Goal: Task Accomplishment & Management: Use online tool/utility

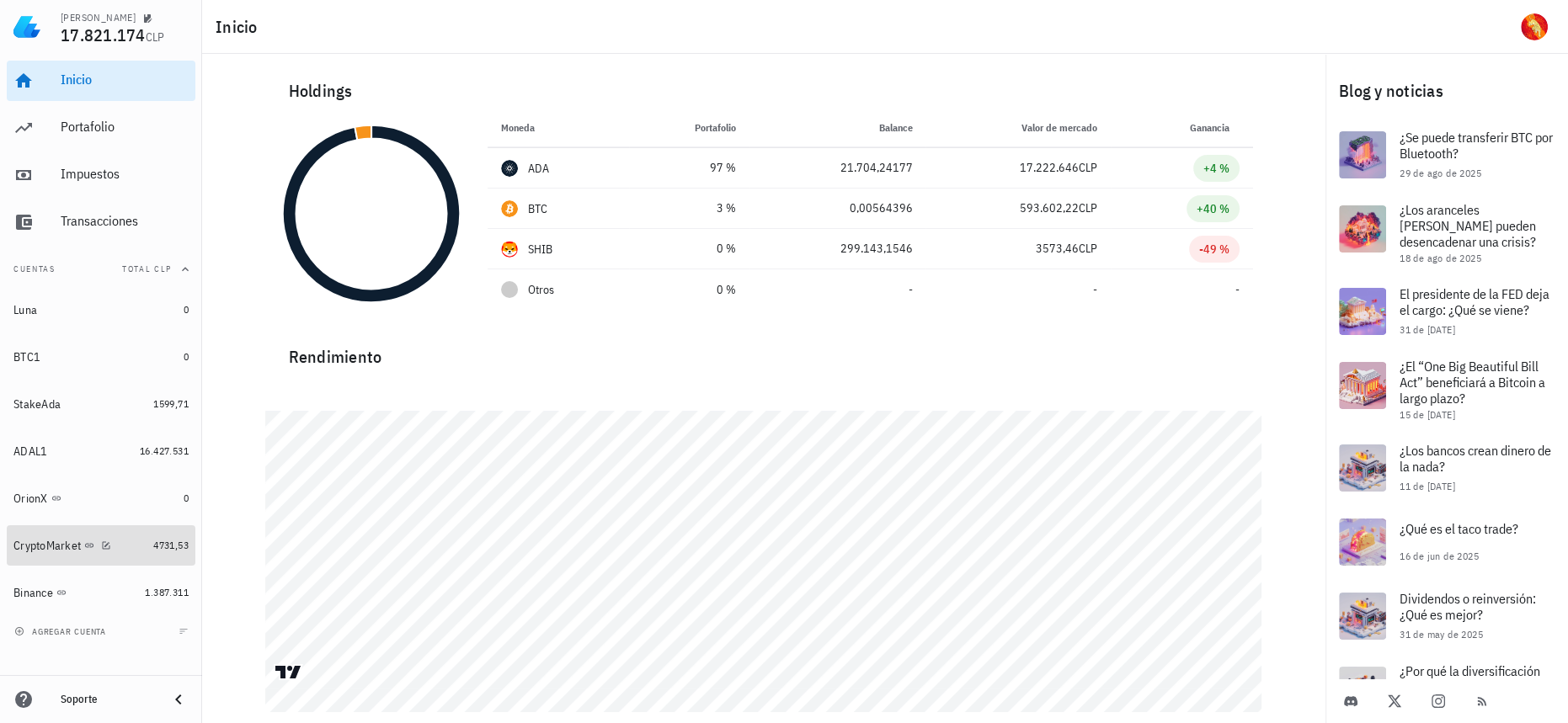
click at [146, 552] on link "CryptoMarket 4731,53" at bounding box center [101, 546] width 189 height 40
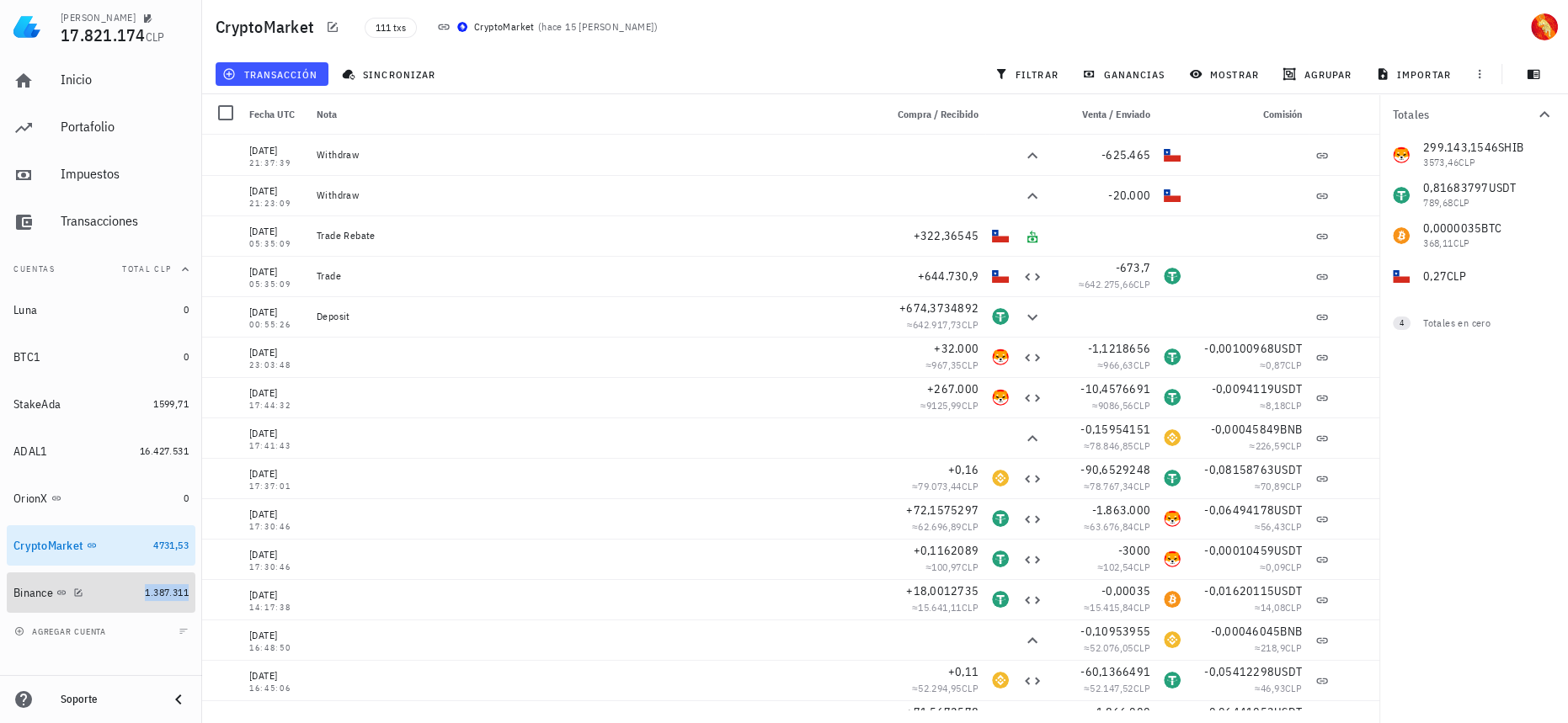
click at [151, 586] on span "1.387.311" at bounding box center [167, 592] width 44 height 12
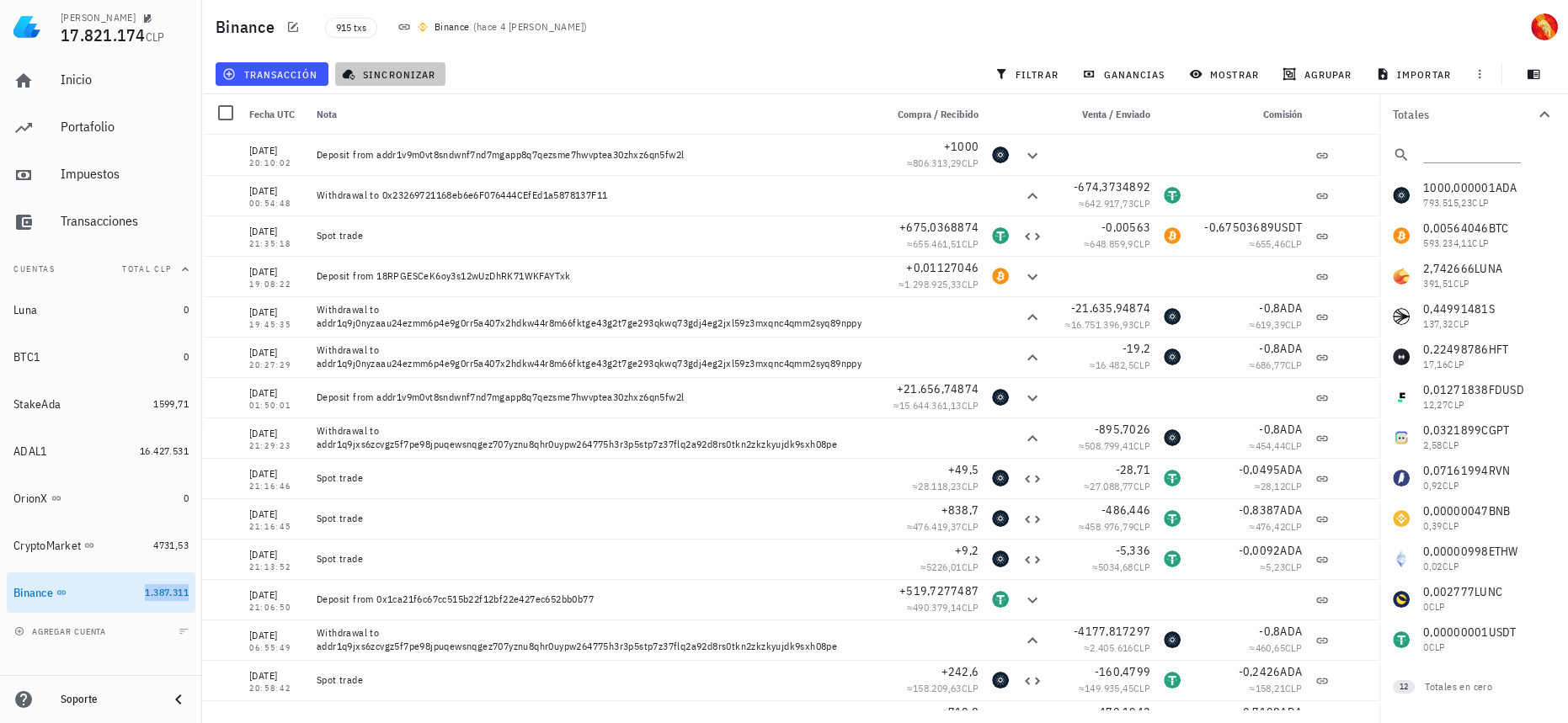
click at [387, 68] on span "sincronizar" at bounding box center [390, 73] width 90 height 13
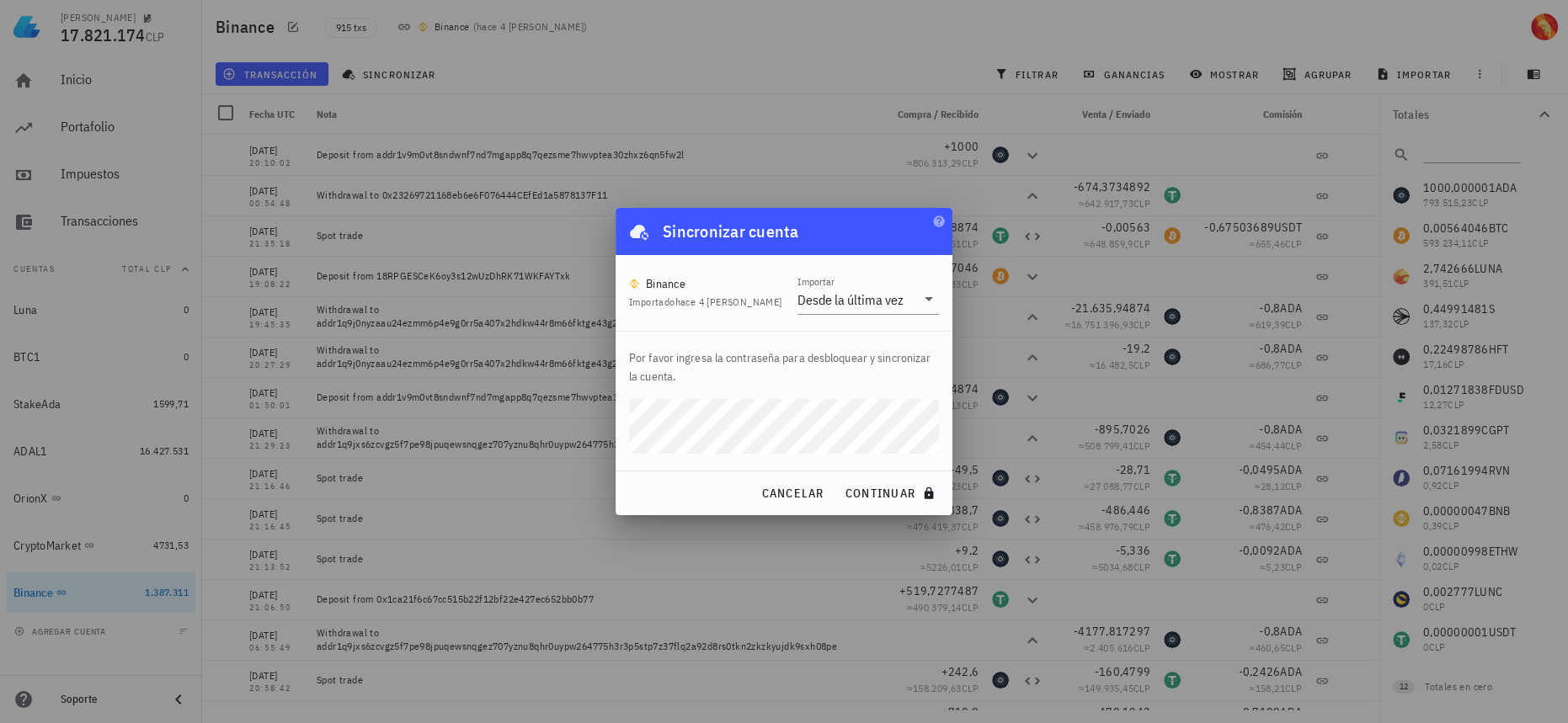
click at [838, 479] on button "continuar" at bounding box center [891, 493] width 107 height 31
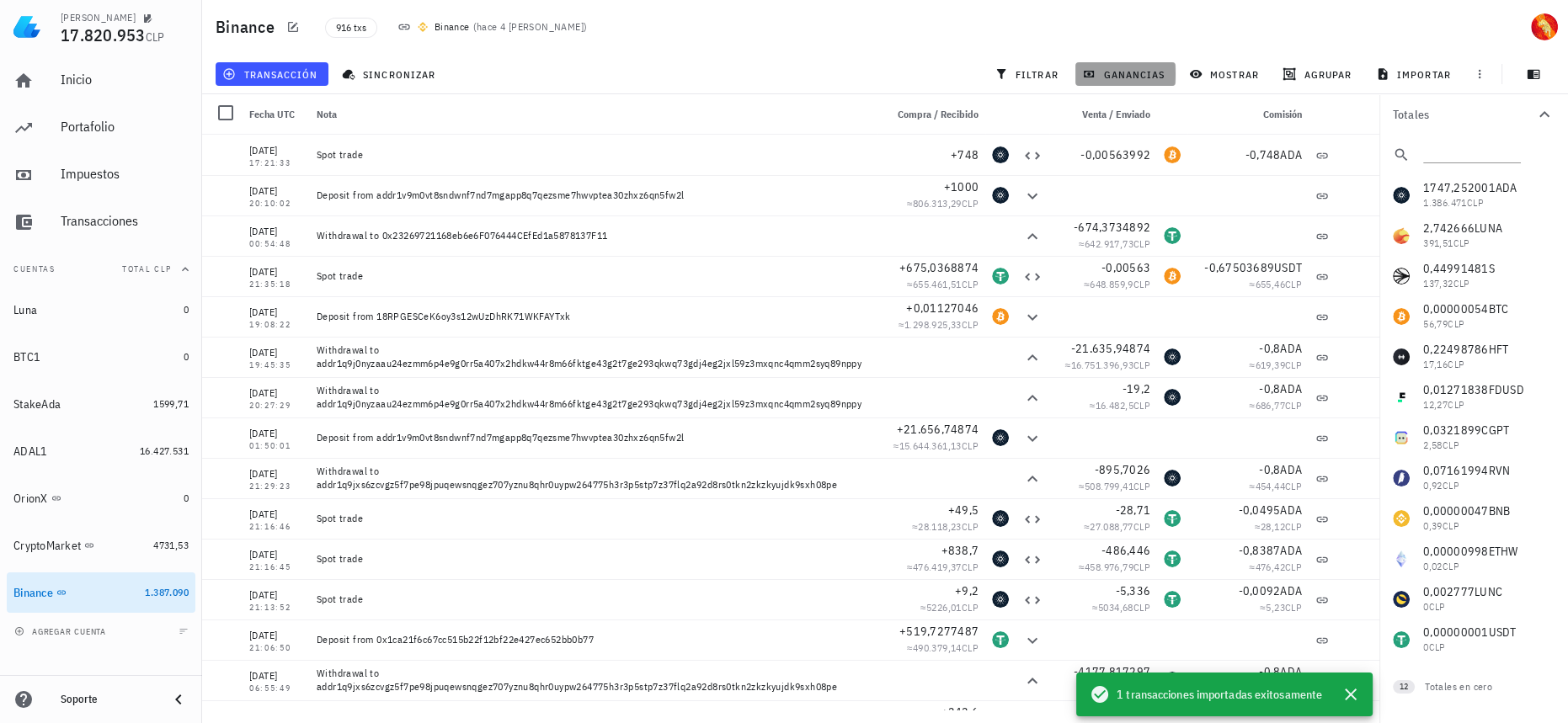
click at [1165, 70] on button "ganancias" at bounding box center [1125, 73] width 100 height 24
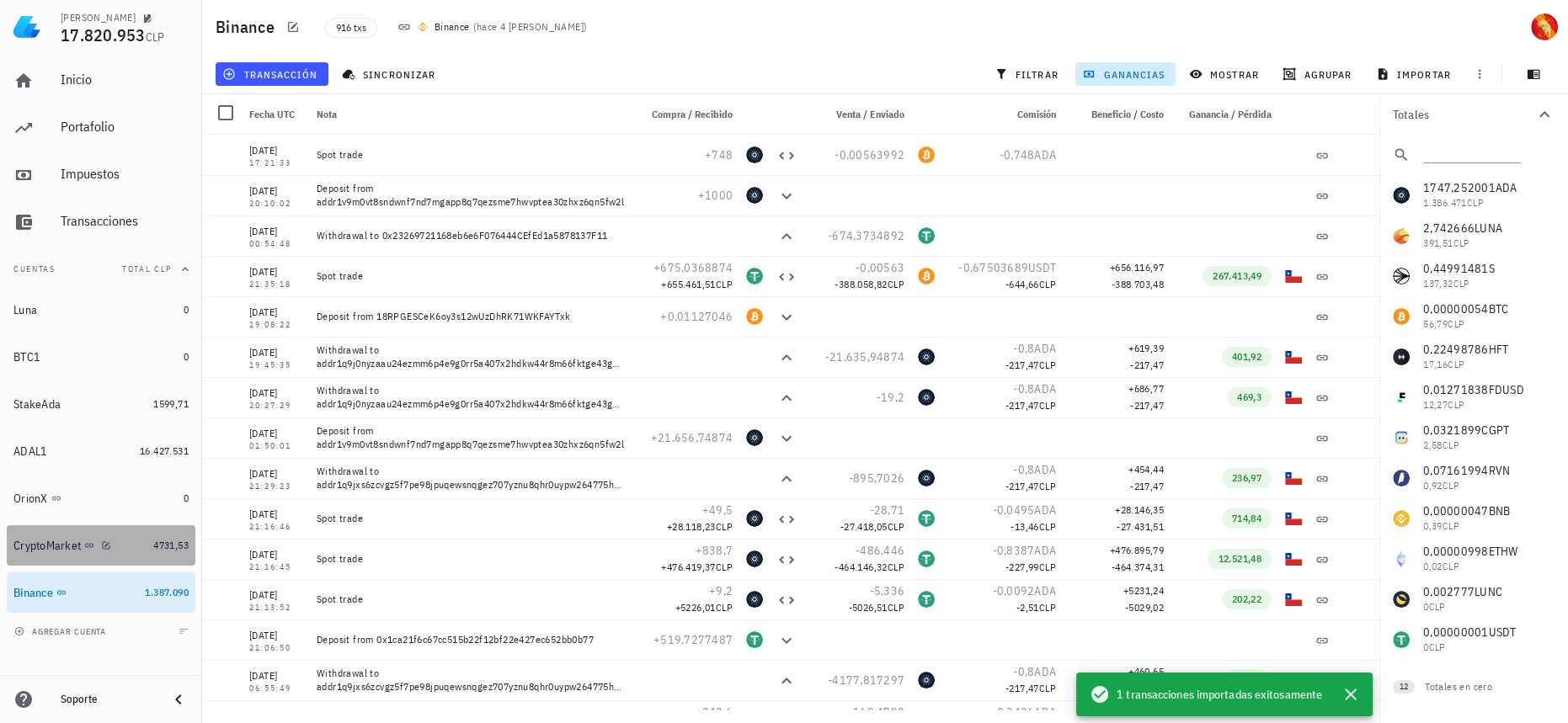
click at [141, 549] on div "CryptoMarket" at bounding box center [79, 546] width 133 height 16
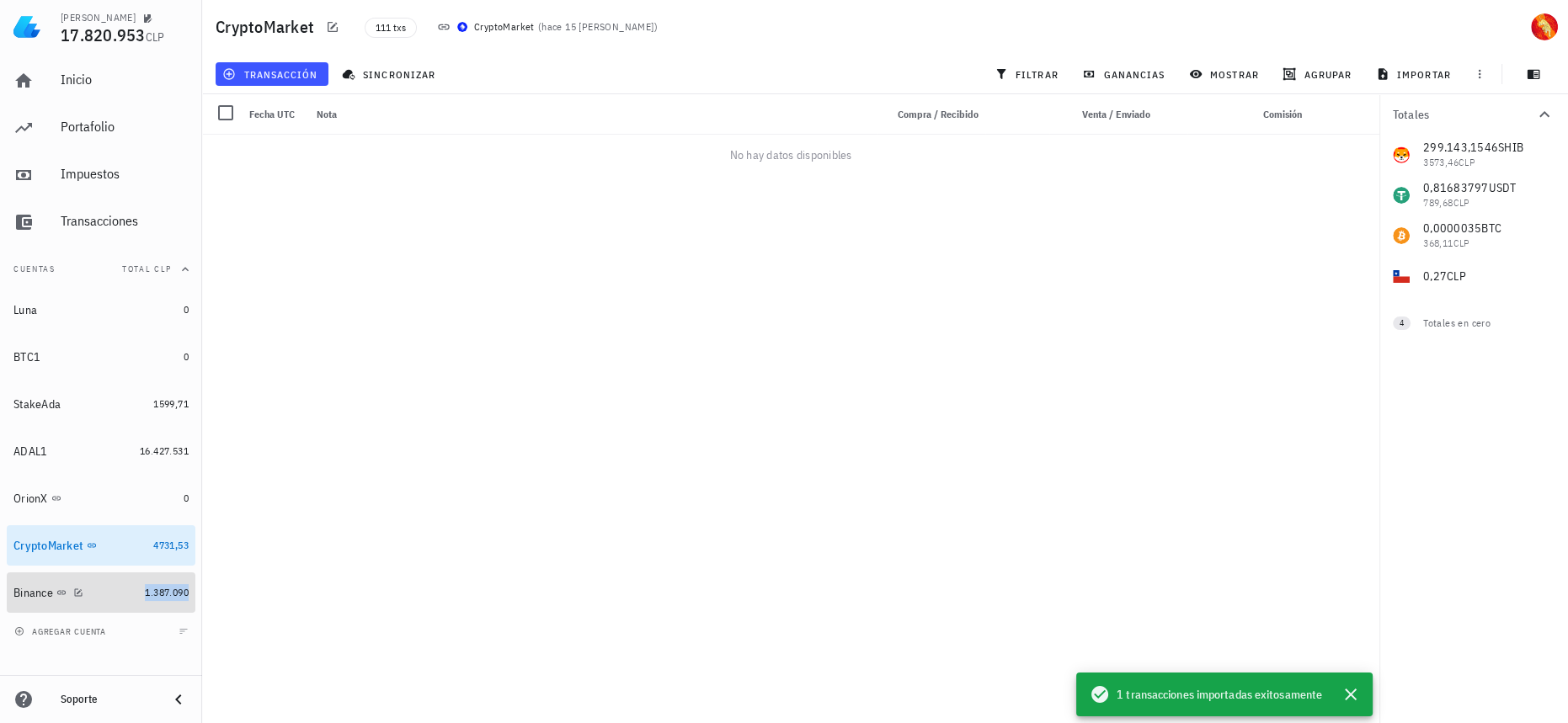
click at [153, 598] on span "1.387.090" at bounding box center [167, 592] width 44 height 12
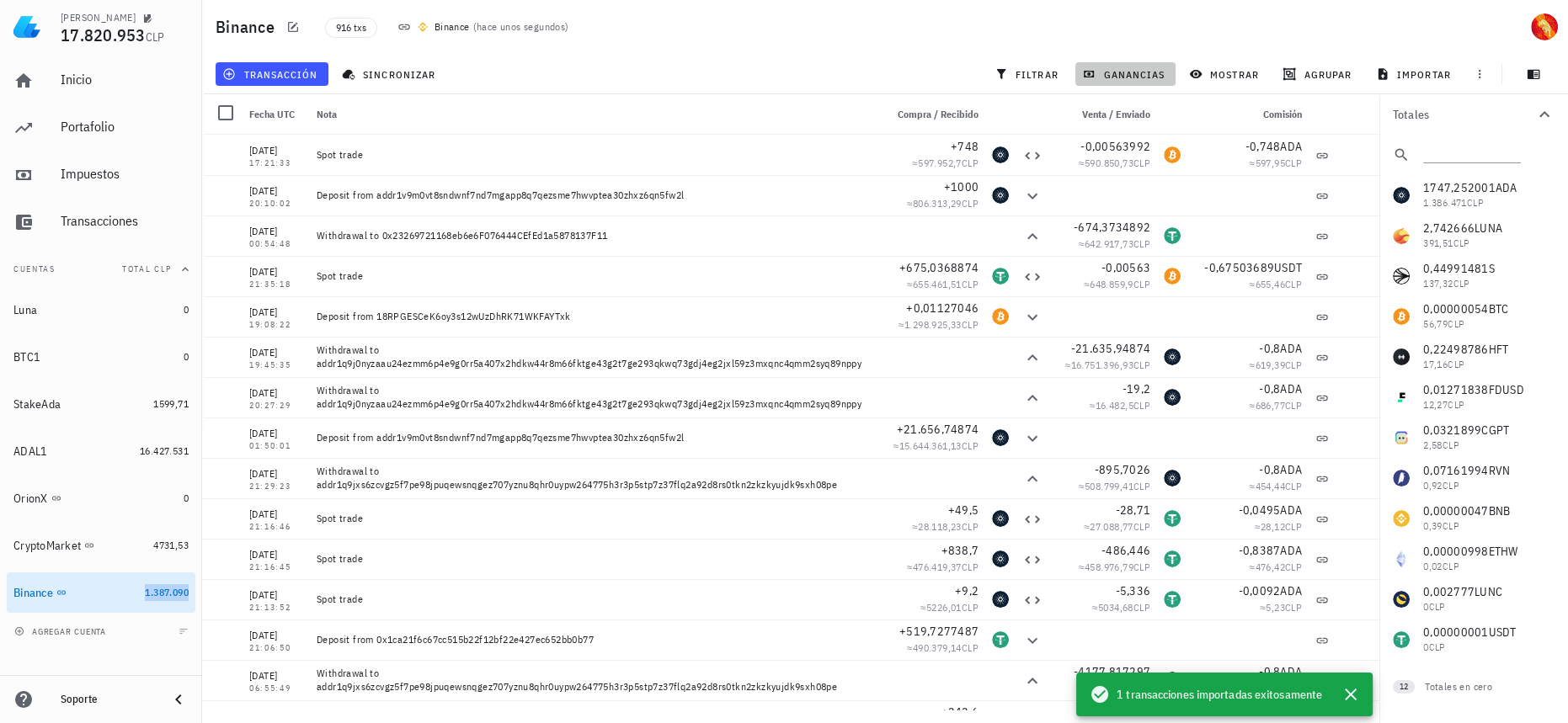
click at [1138, 74] on span "ganancias" at bounding box center [1125, 73] width 79 height 13
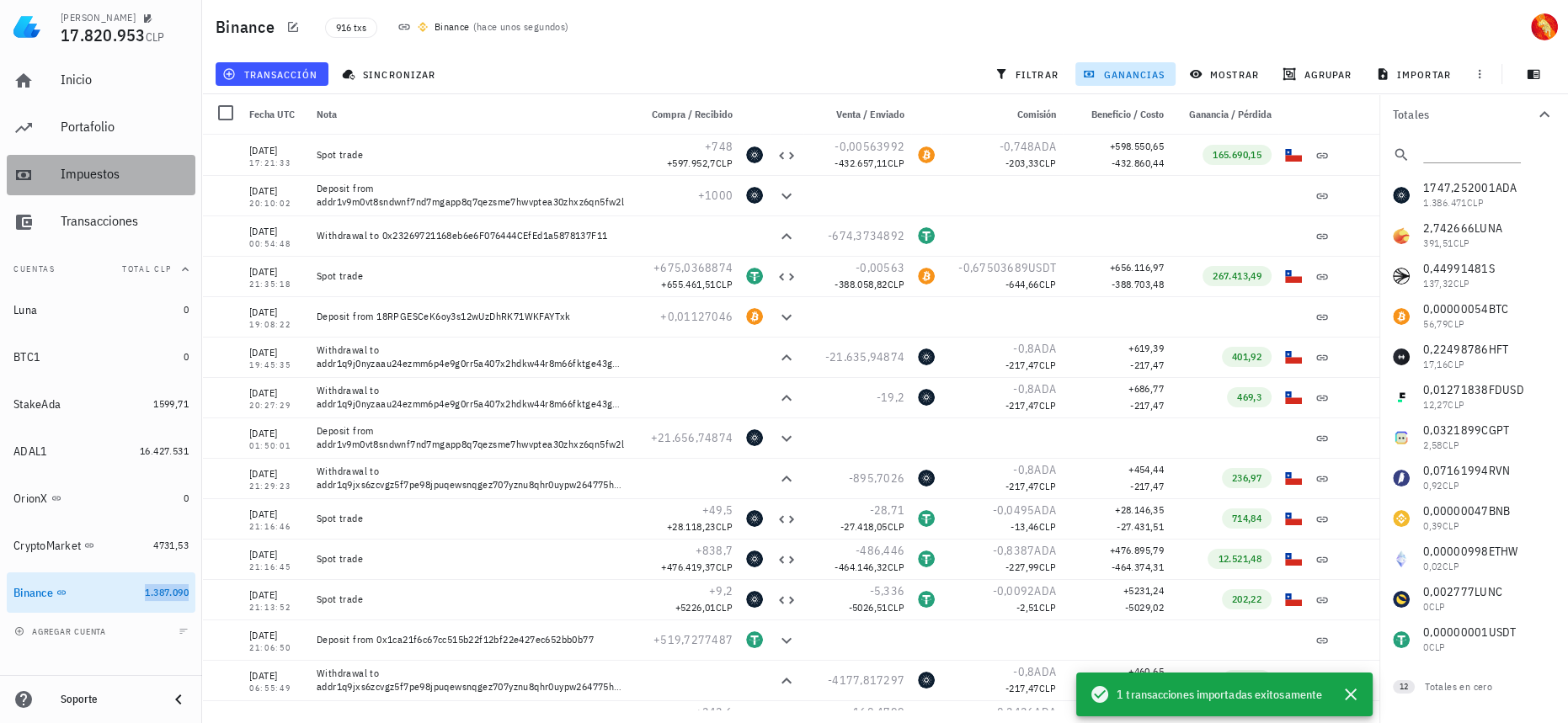
click at [85, 187] on div "Impuestos" at bounding box center [124, 174] width 128 height 38
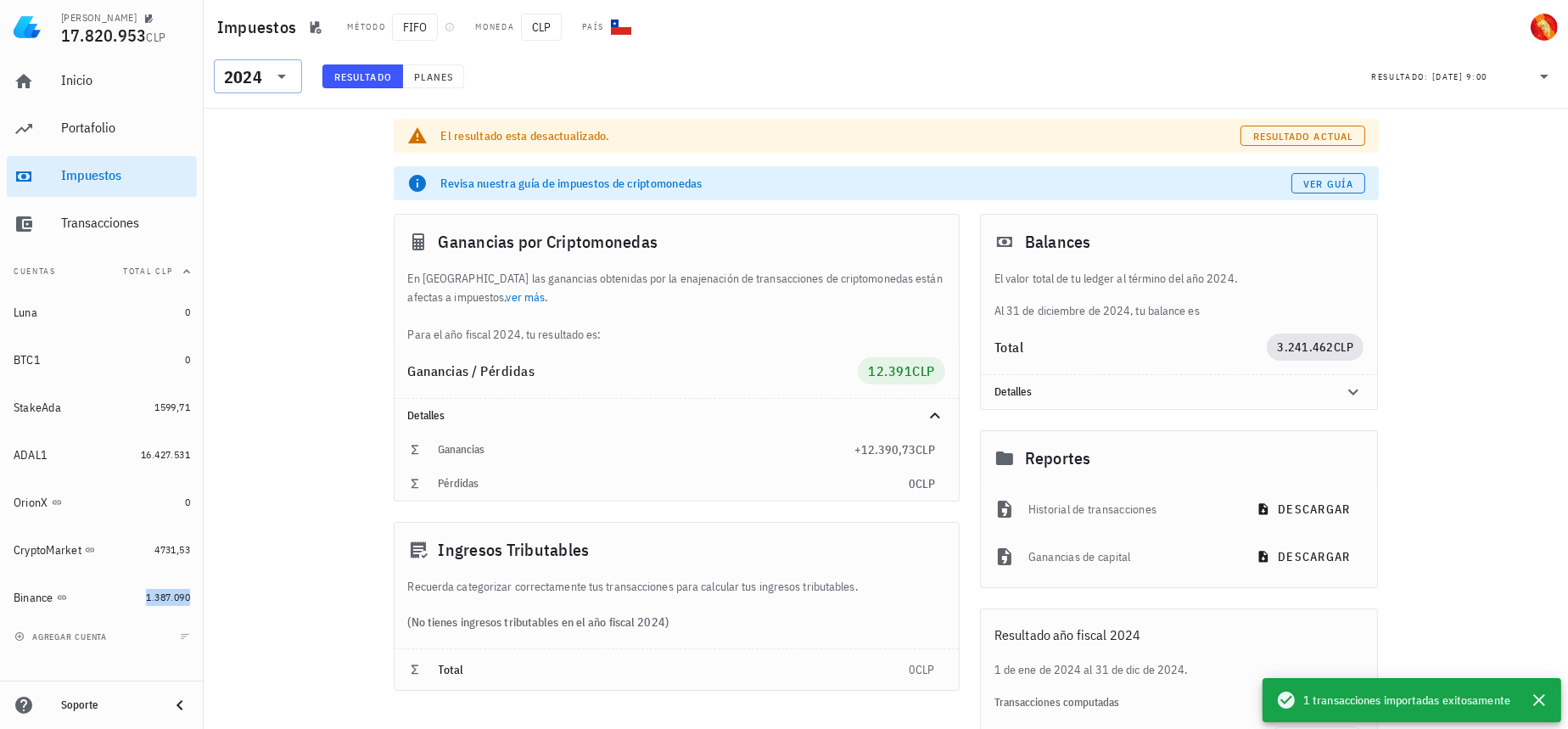
click at [241, 73] on div "2024" at bounding box center [243, 77] width 38 height 17
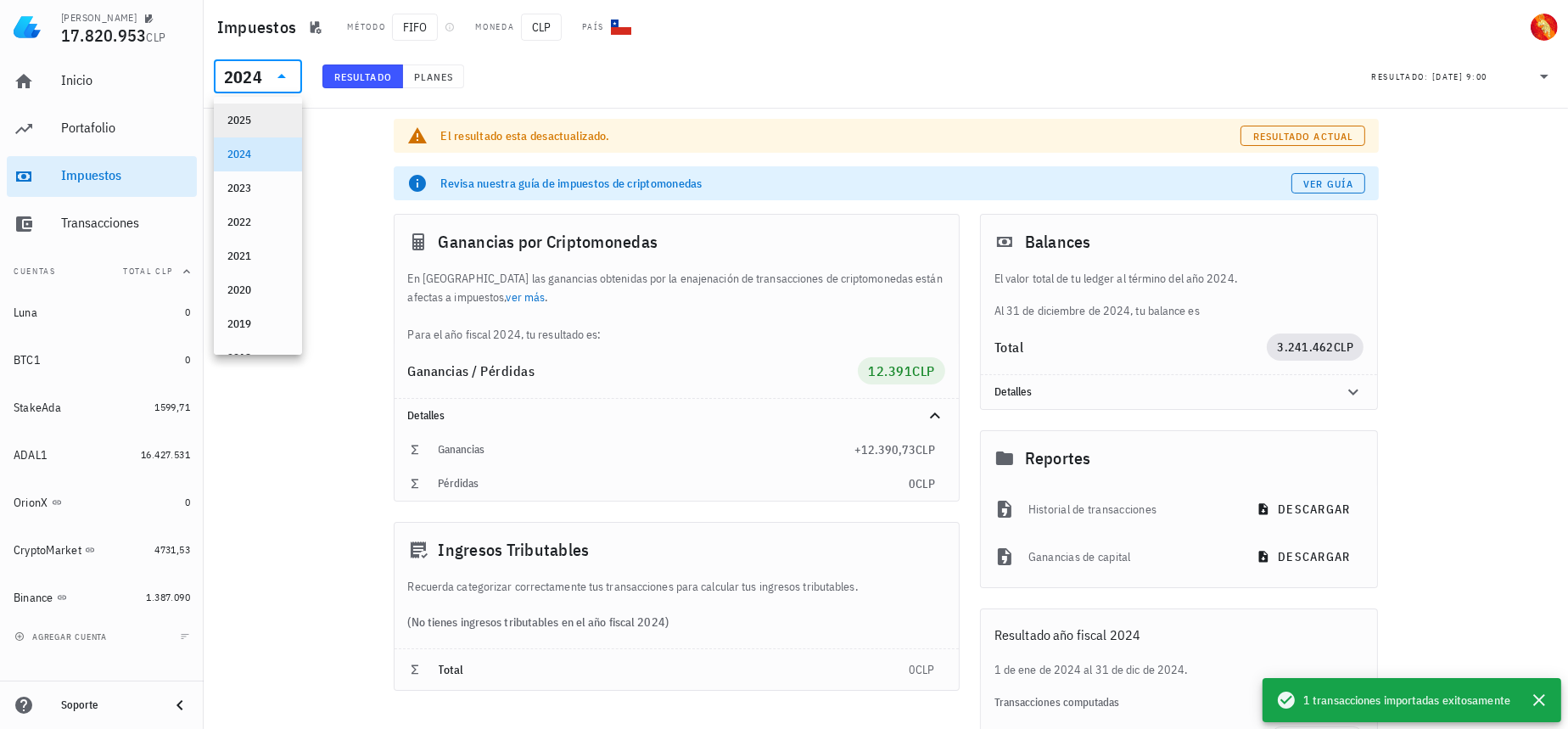
click at [263, 110] on div "2025" at bounding box center [257, 120] width 61 height 27
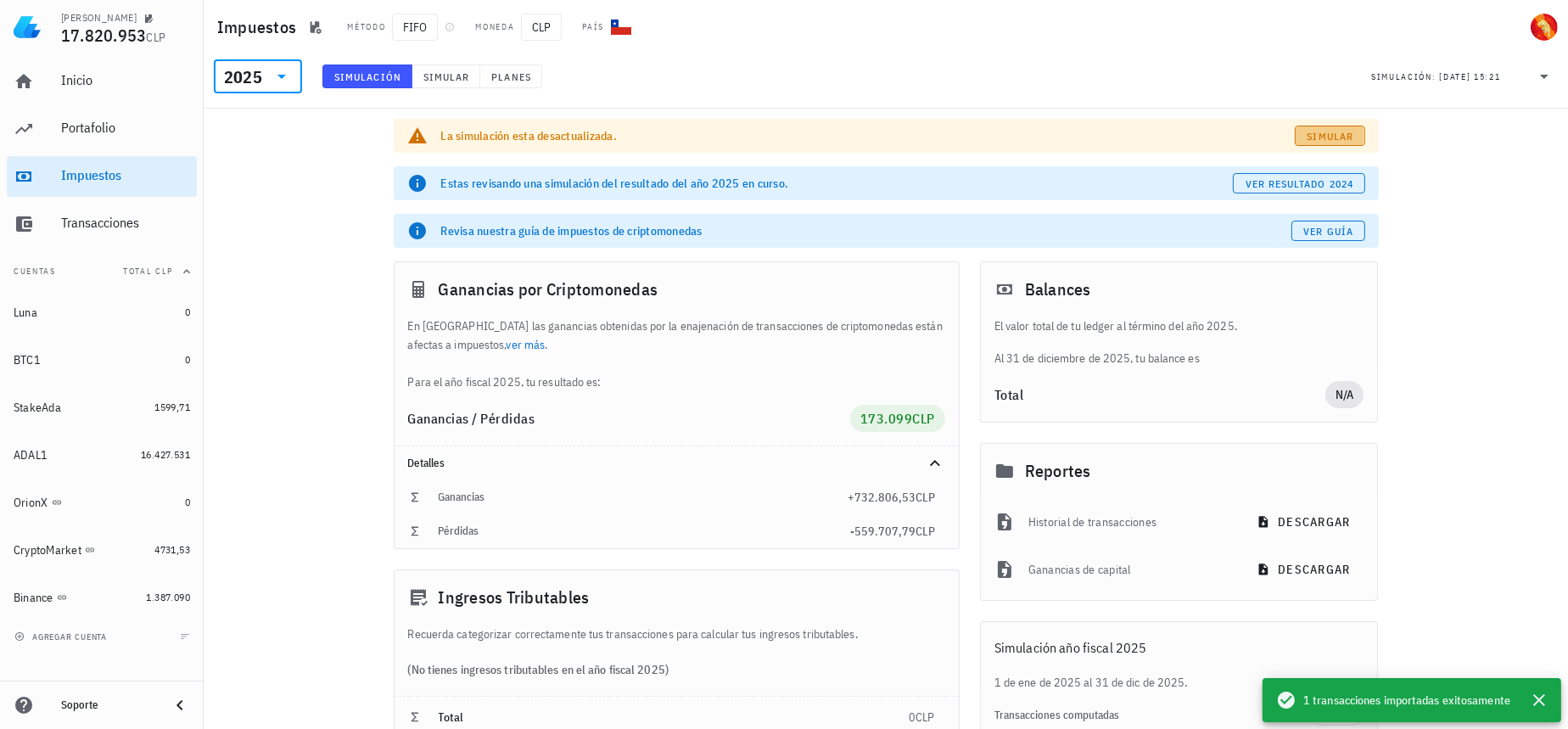
click at [1323, 137] on span "Simular" at bounding box center [1330, 136] width 48 height 12
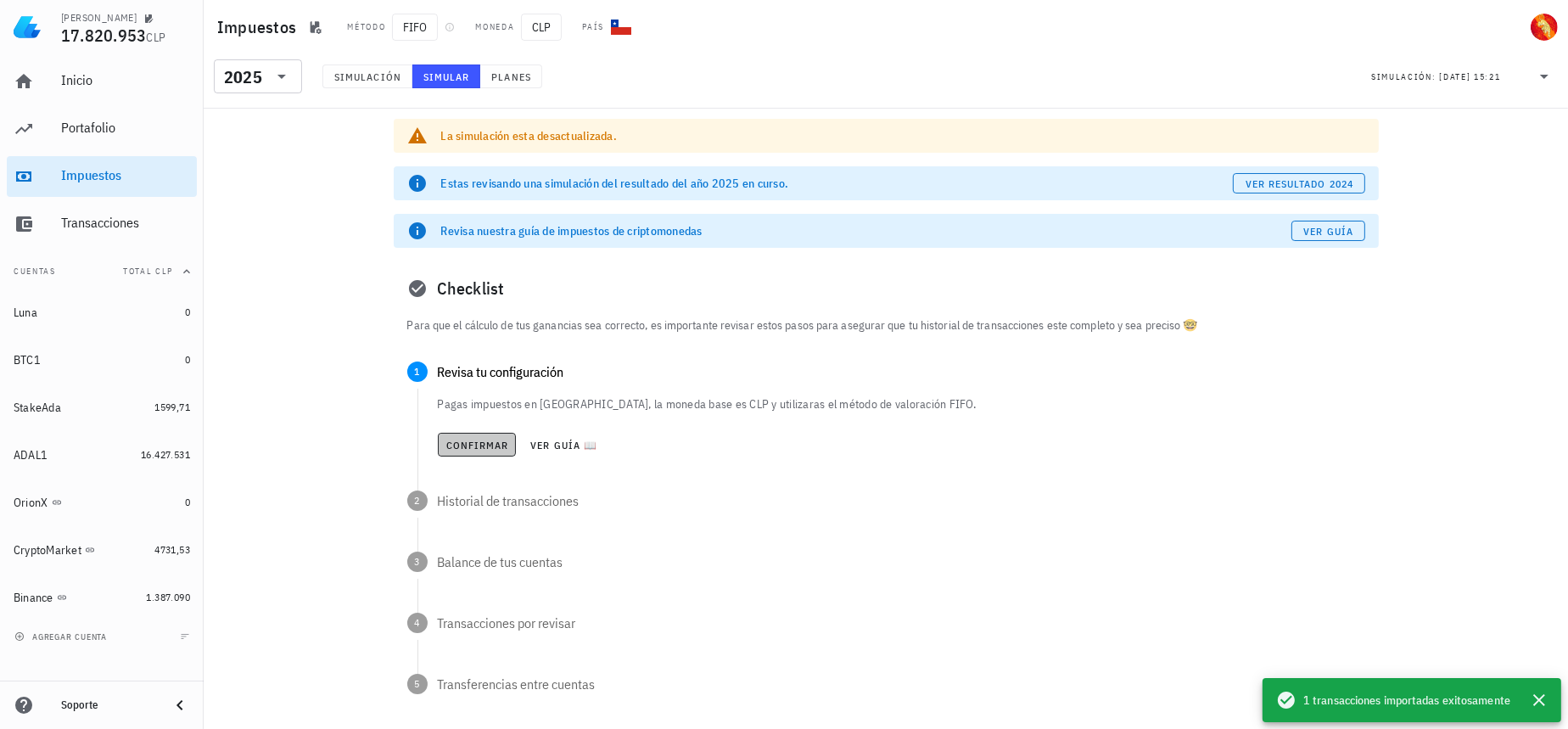
click at [483, 441] on span "Confirmar" at bounding box center [477, 445] width 63 height 12
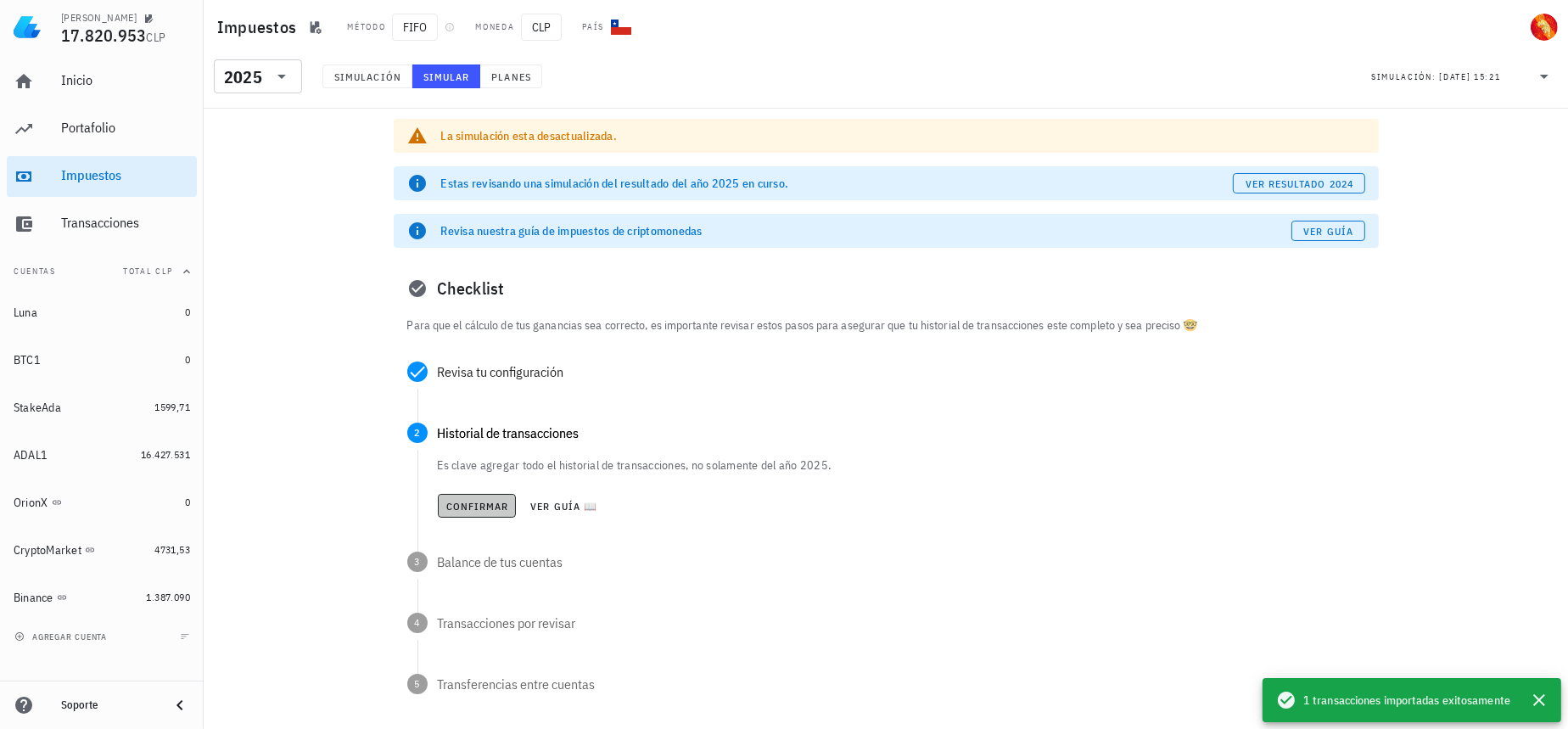
click at [462, 504] on span "Confirmar" at bounding box center [477, 506] width 63 height 12
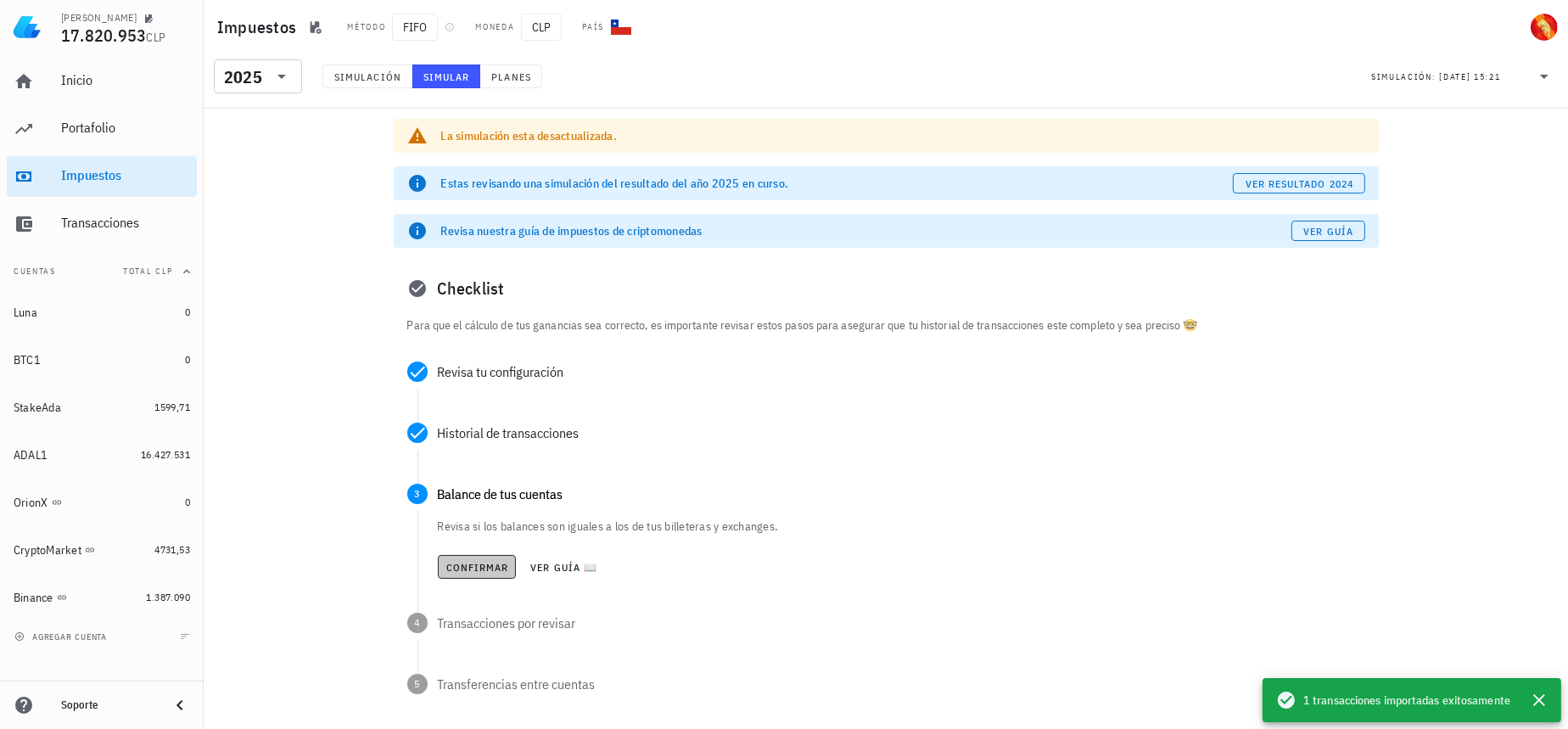
click at [465, 571] on span "Confirmar" at bounding box center [477, 567] width 63 height 12
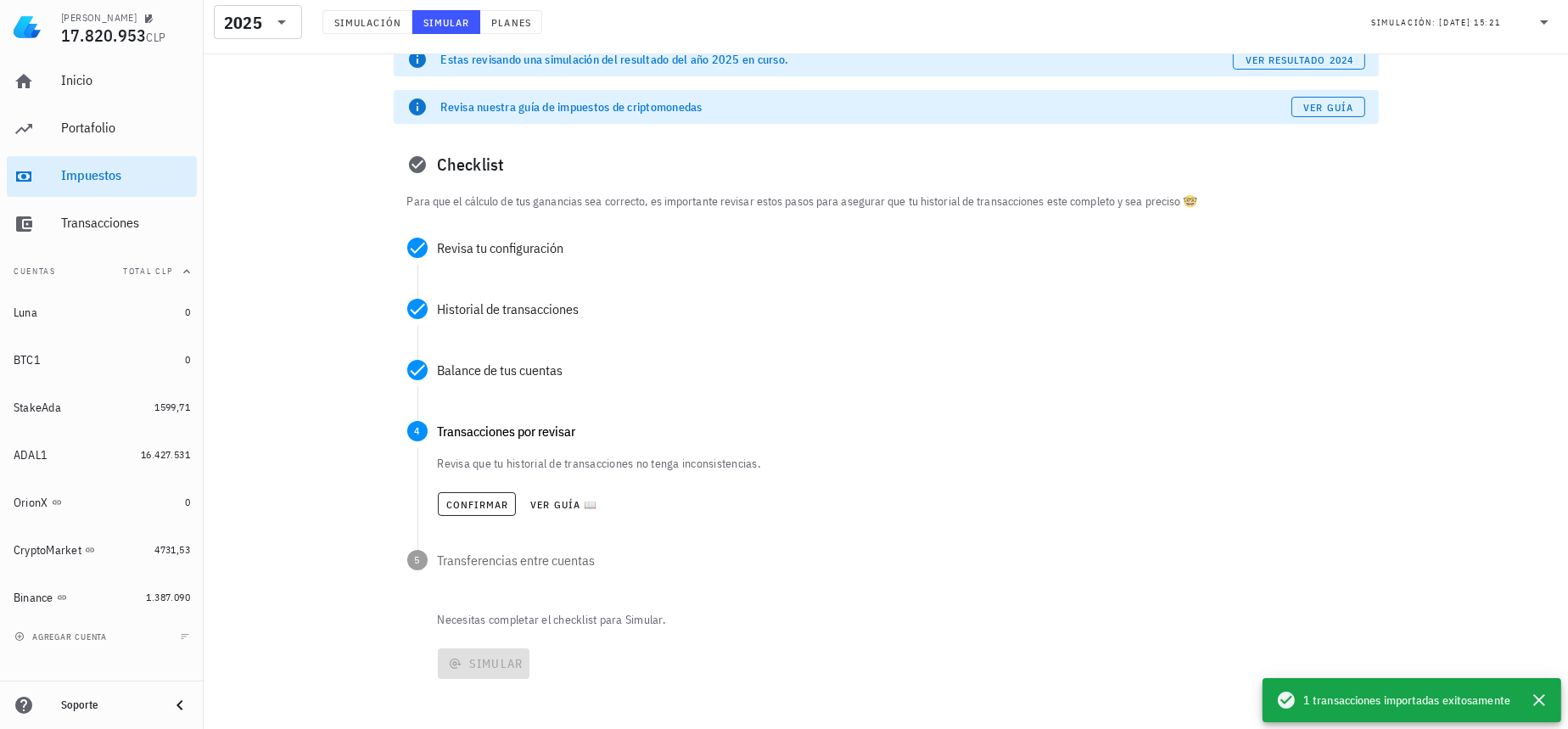
scroll to position [124, 0]
click at [485, 496] on button "Confirmar" at bounding box center [478, 504] width 79 height 24
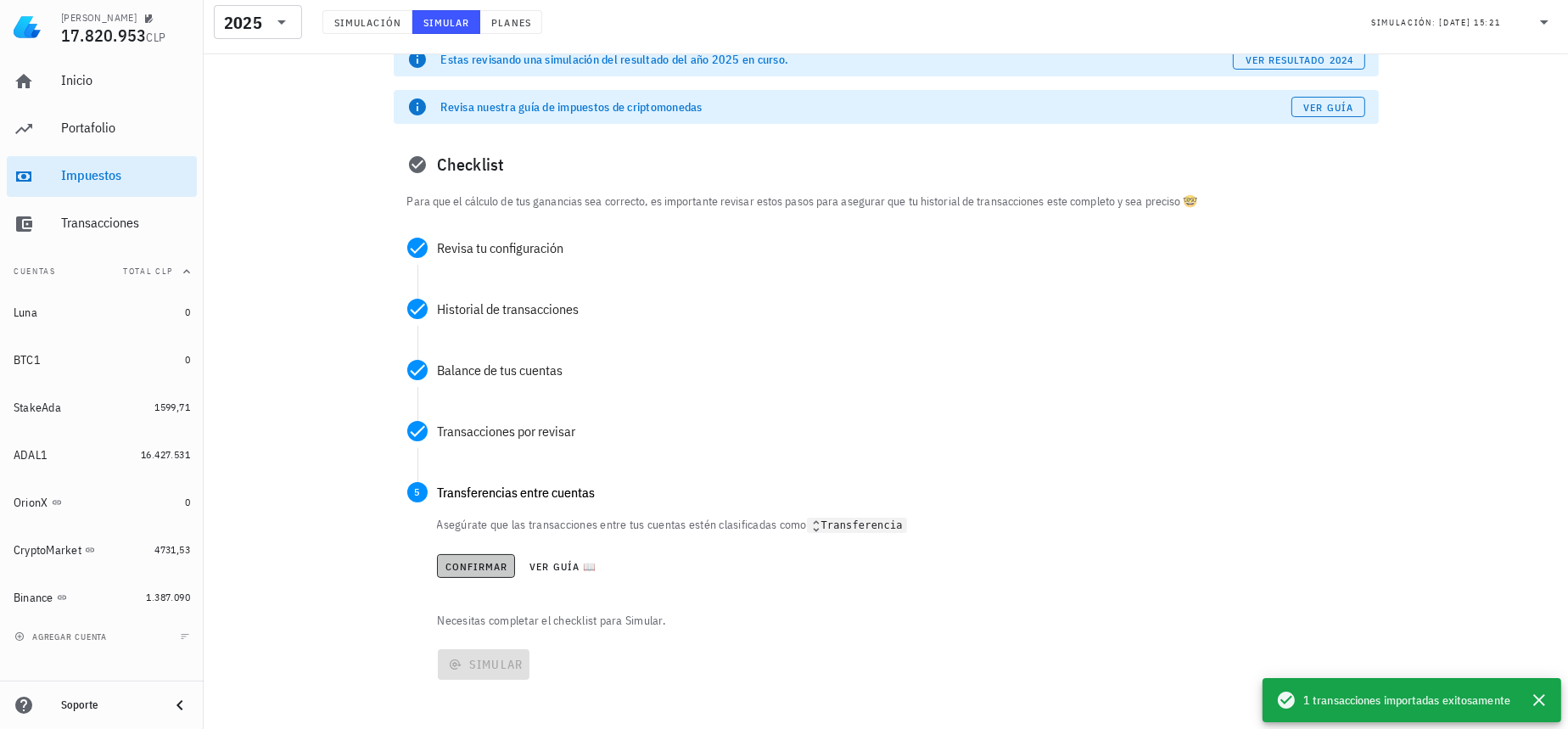
click at [471, 565] on span "Confirmar" at bounding box center [476, 566] width 63 height 12
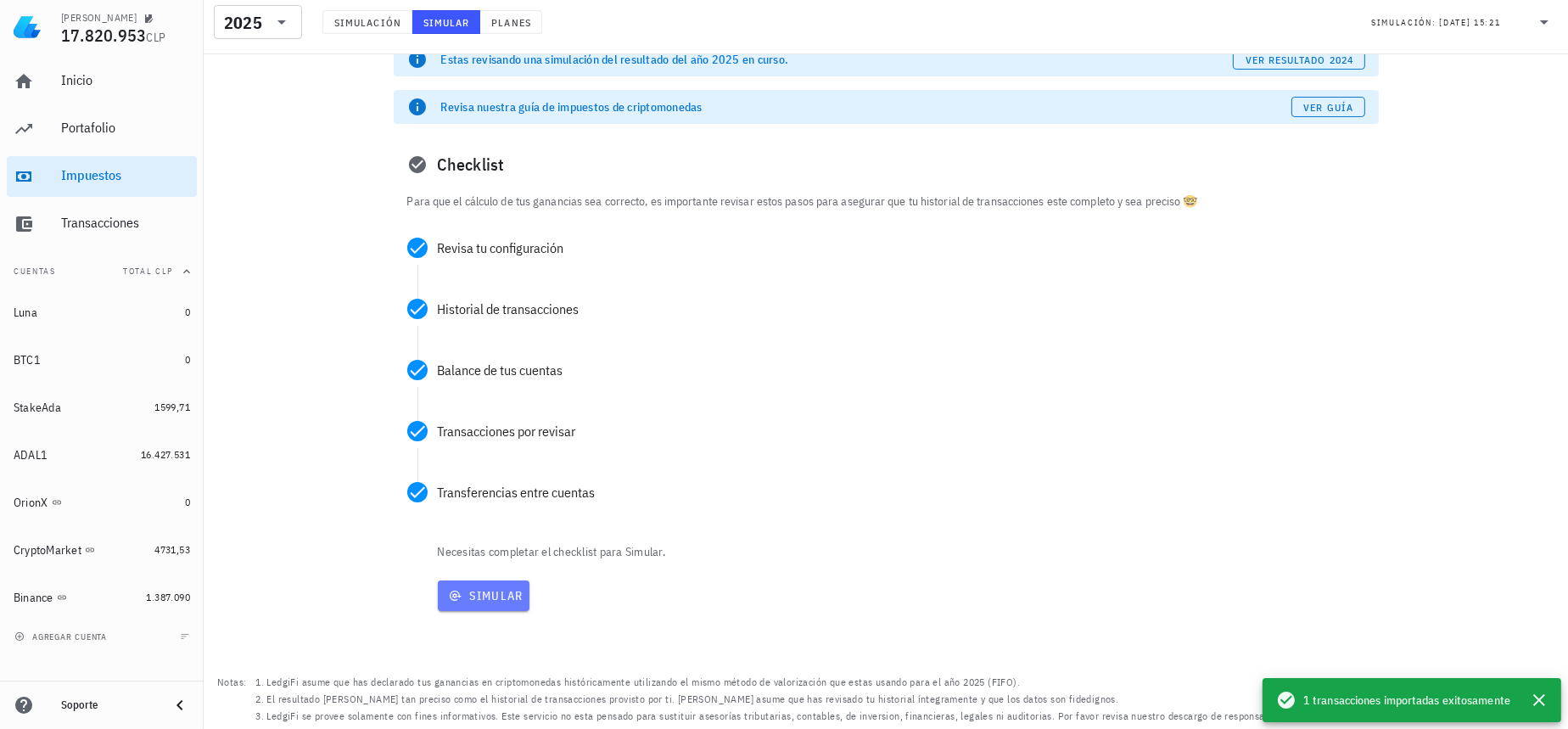
click at [484, 606] on button "Simular" at bounding box center [484, 596] width 92 height 31
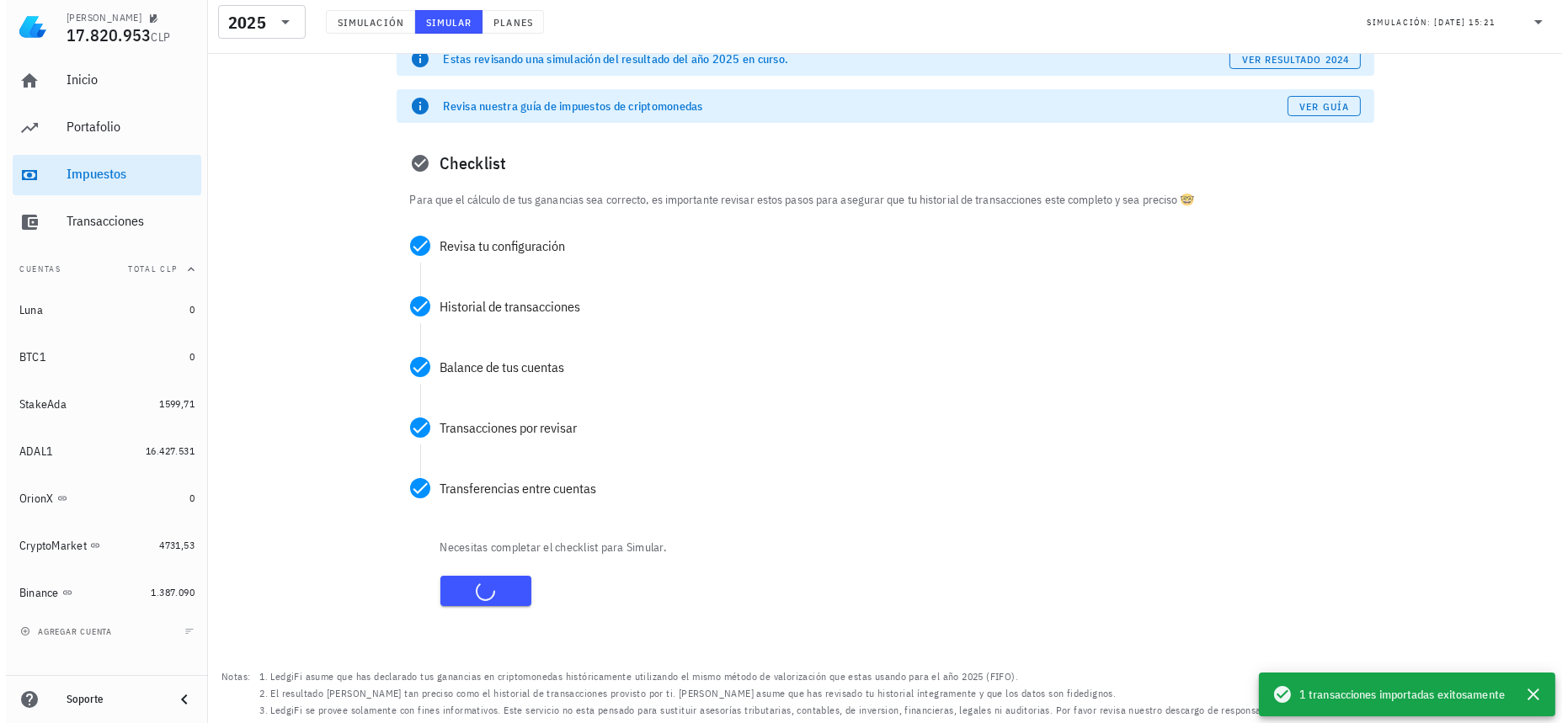
scroll to position [0, 0]
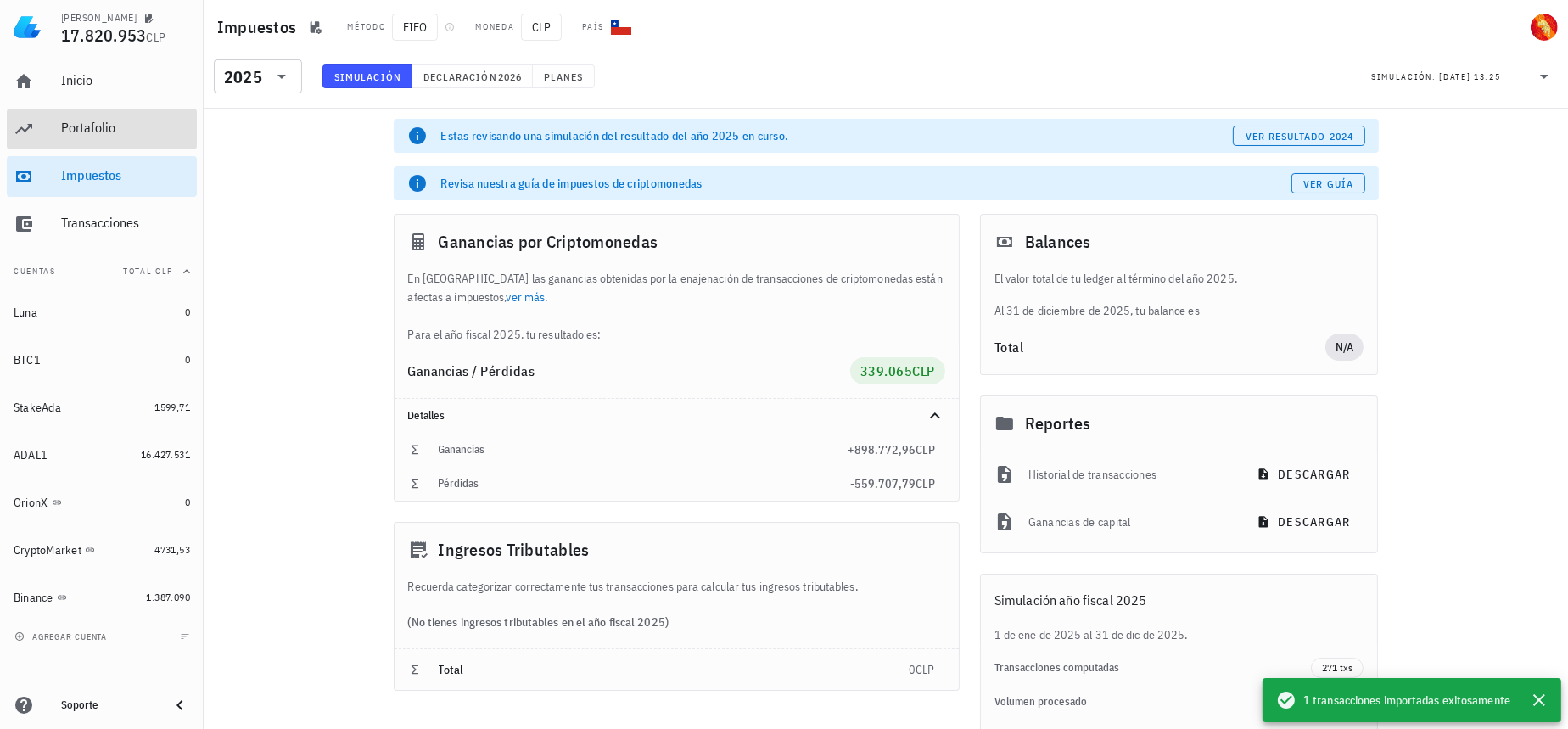
click at [131, 127] on div "Portafolio" at bounding box center [125, 128] width 129 height 16
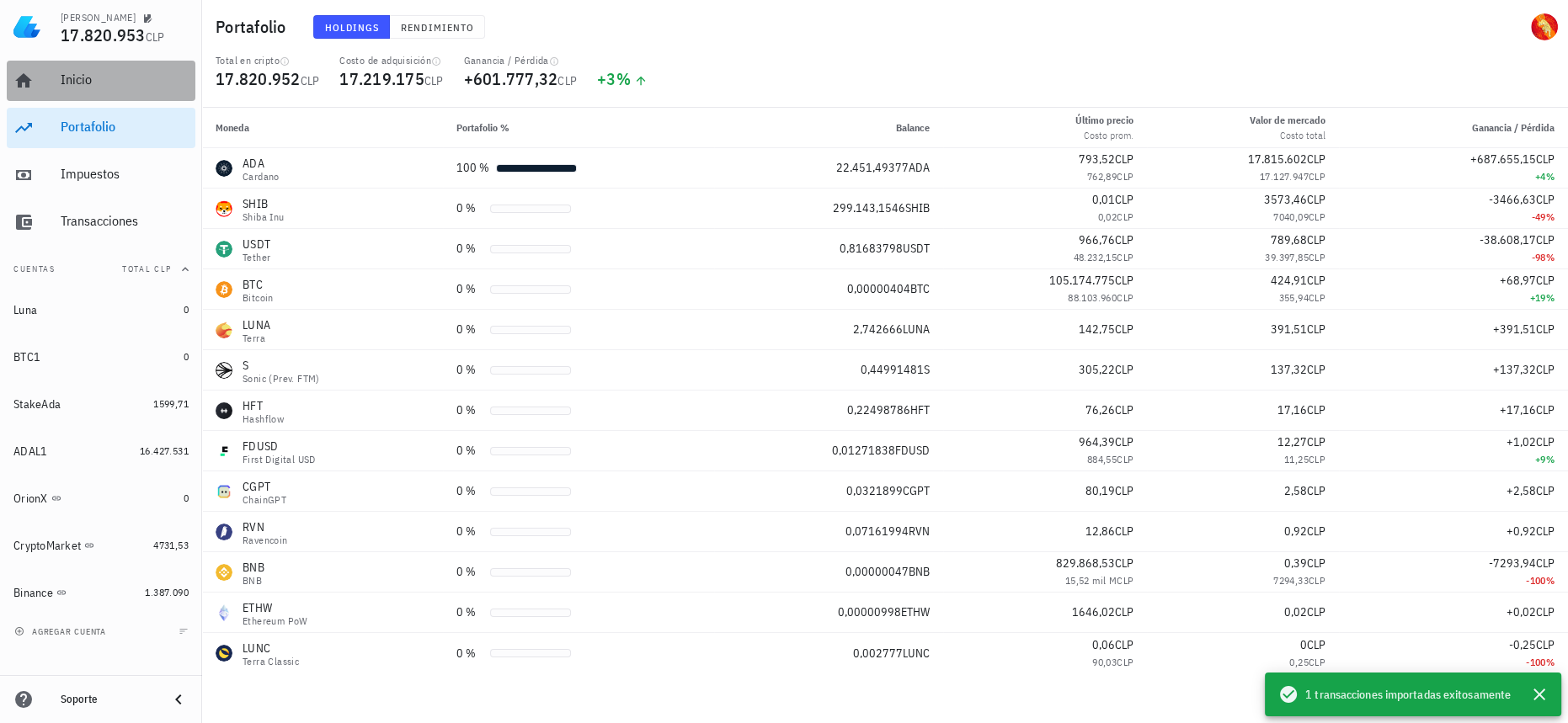
click at [88, 67] on div "Inicio" at bounding box center [124, 79] width 128 height 38
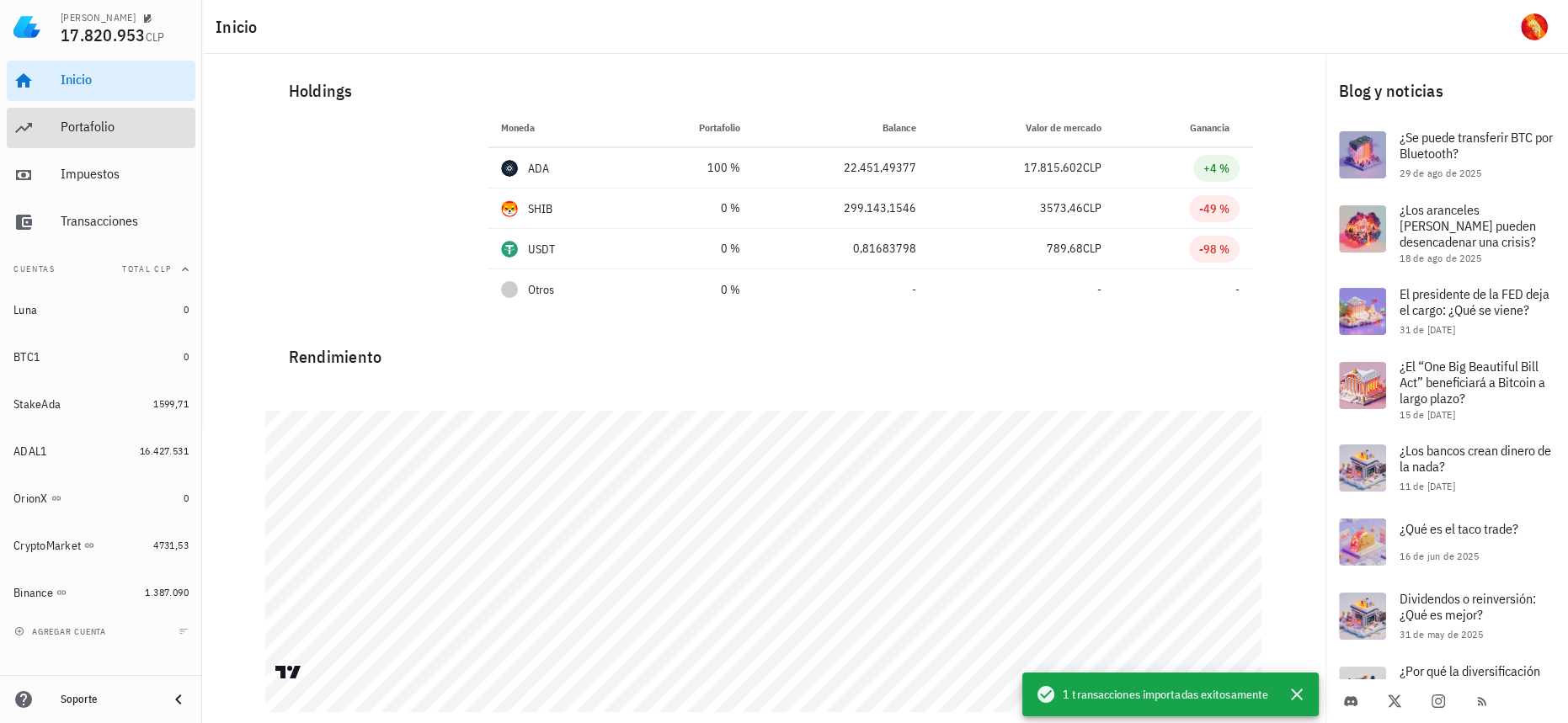
click at [143, 117] on div "Portafolio" at bounding box center [124, 127] width 128 height 38
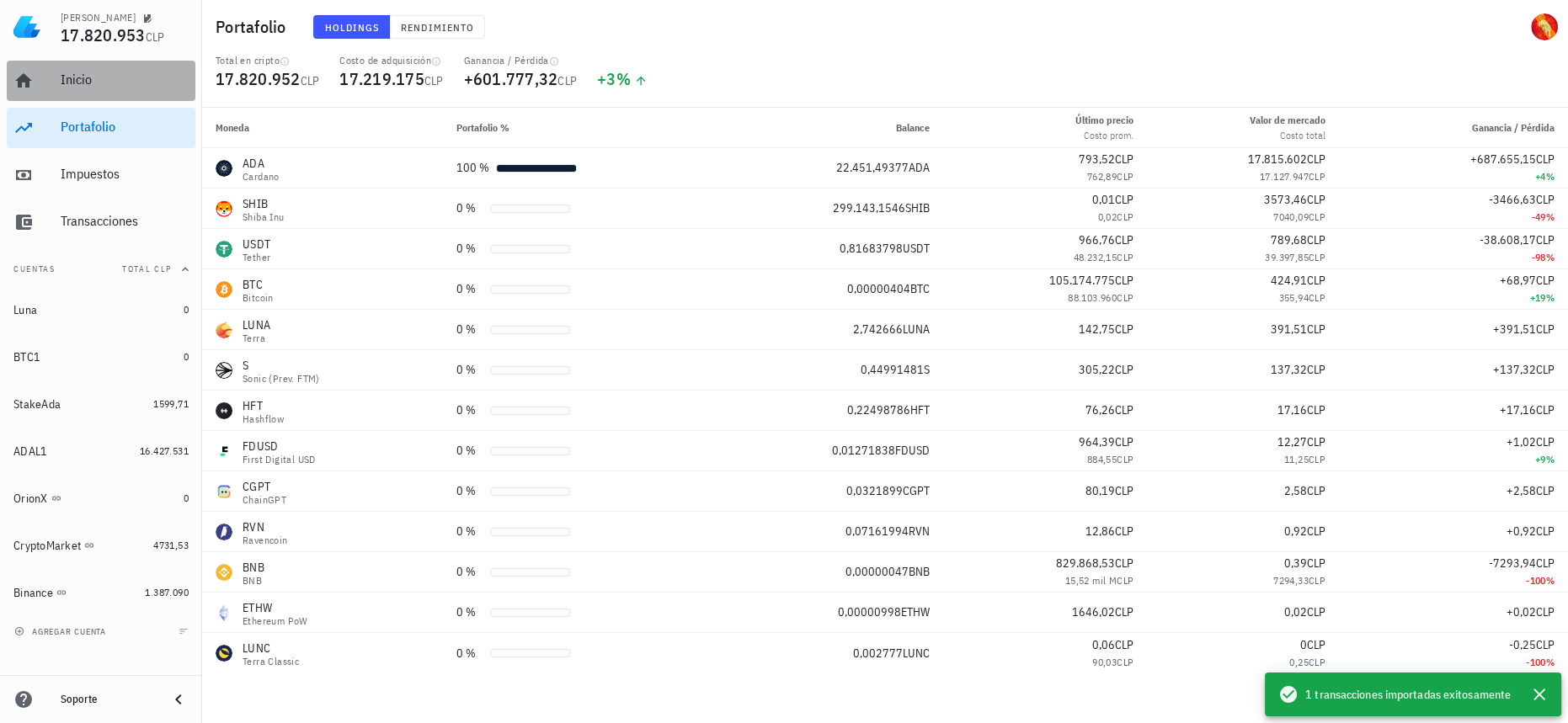
click at [115, 93] on div "Inicio" at bounding box center [124, 79] width 128 height 38
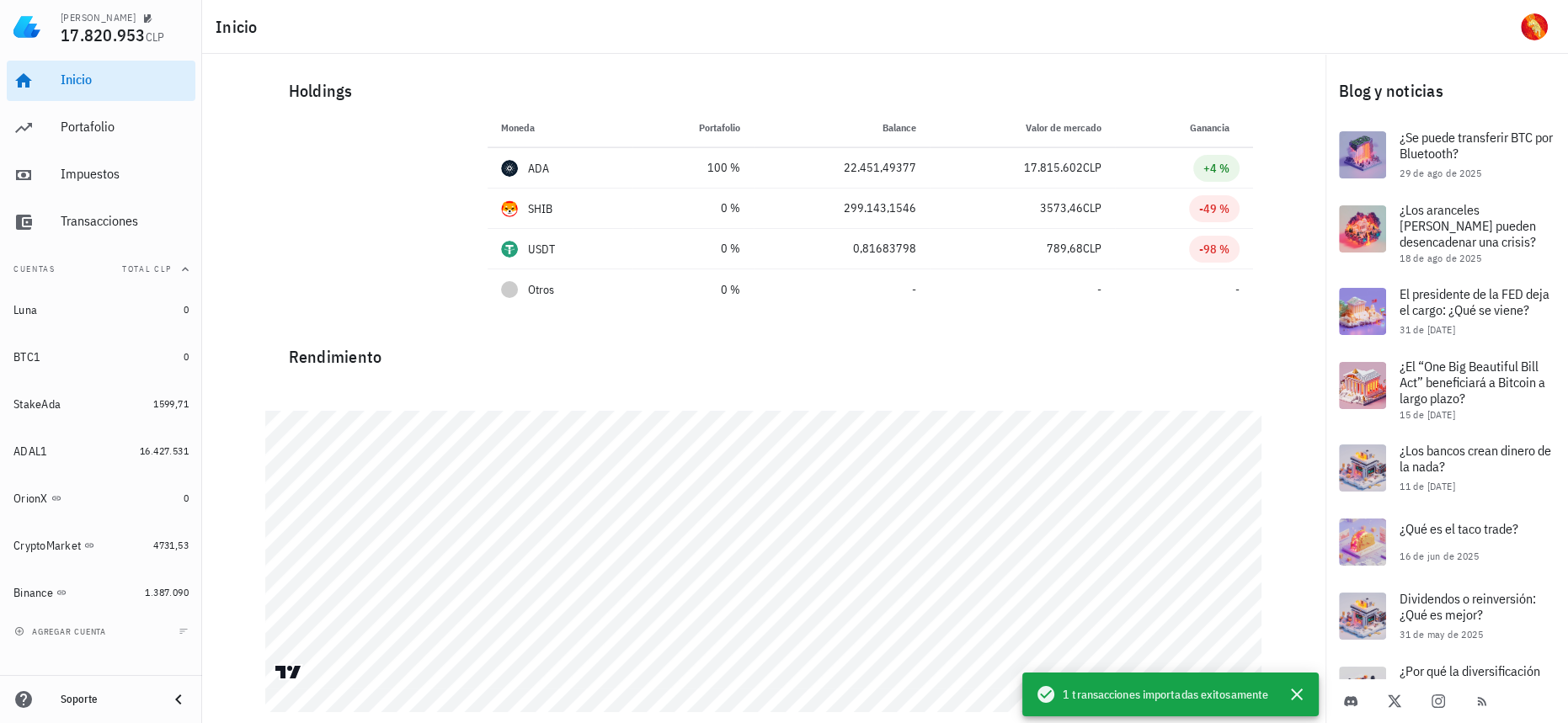
click at [115, 153] on div "Inicio [GEOGRAPHIC_DATA] Impuestos [GEOGRAPHIC_DATA]" at bounding box center [101, 152] width 189 height 196
click at [121, 122] on div "Portafolio" at bounding box center [124, 127] width 128 height 16
